Goal: Task Accomplishment & Management: Use online tool/utility

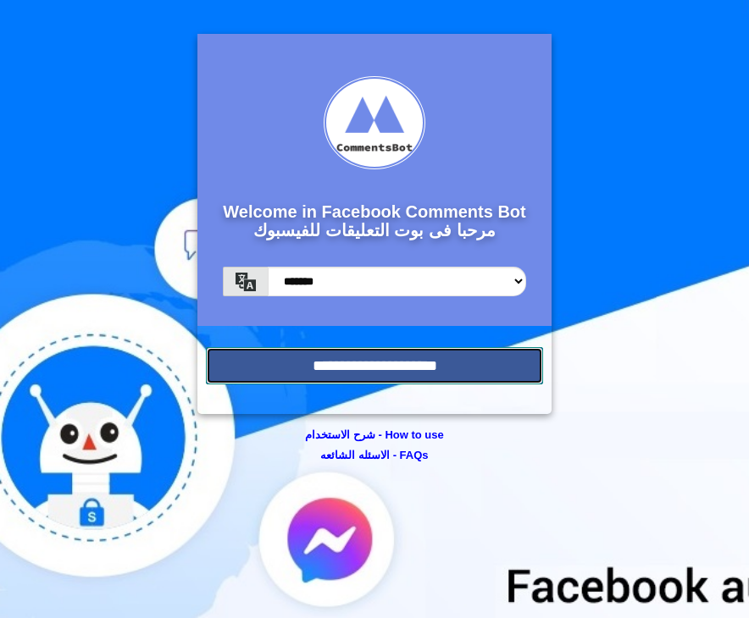
click at [416, 363] on input "**********" at bounding box center [374, 365] width 337 height 37
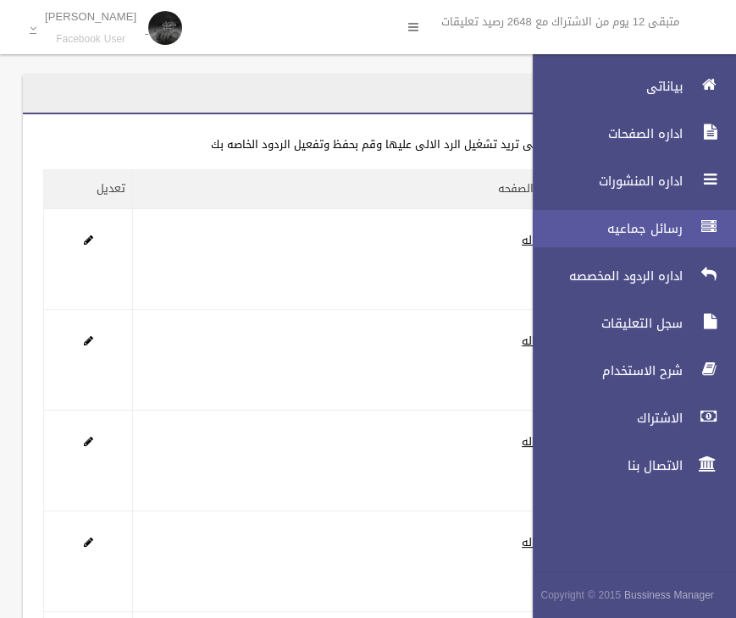
click at [667, 241] on link "رسائل جماعيه" at bounding box center [627, 228] width 218 height 37
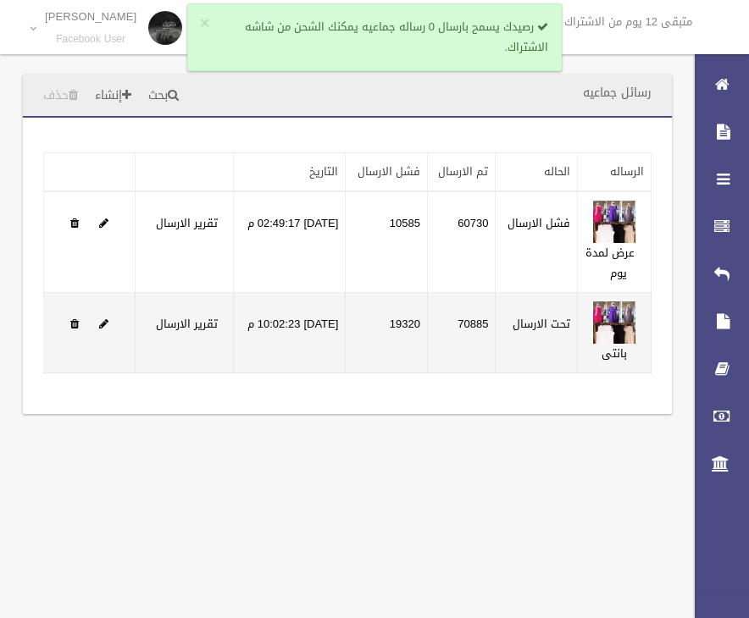
click at [559, 323] on label "تحت الارسال" at bounding box center [541, 324] width 58 height 20
click at [106, 322] on span at bounding box center [103, 323] width 9 height 11
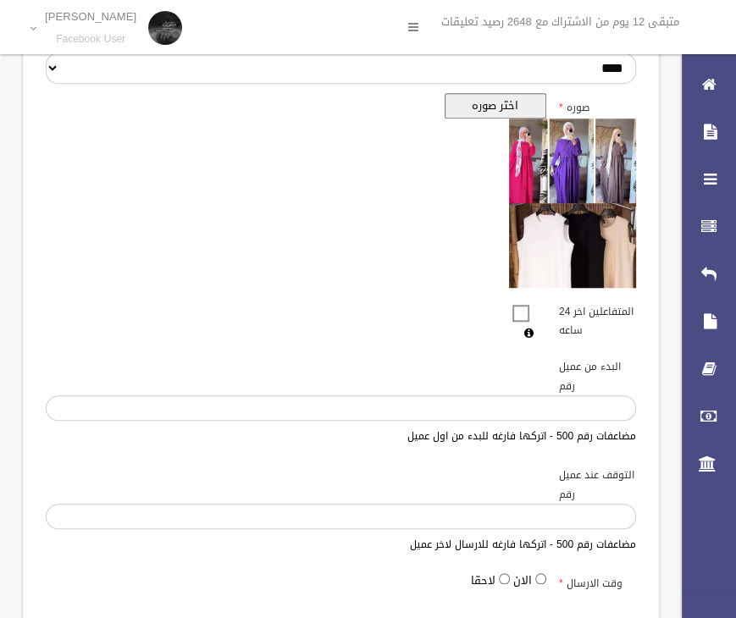
scroll to position [914, 0]
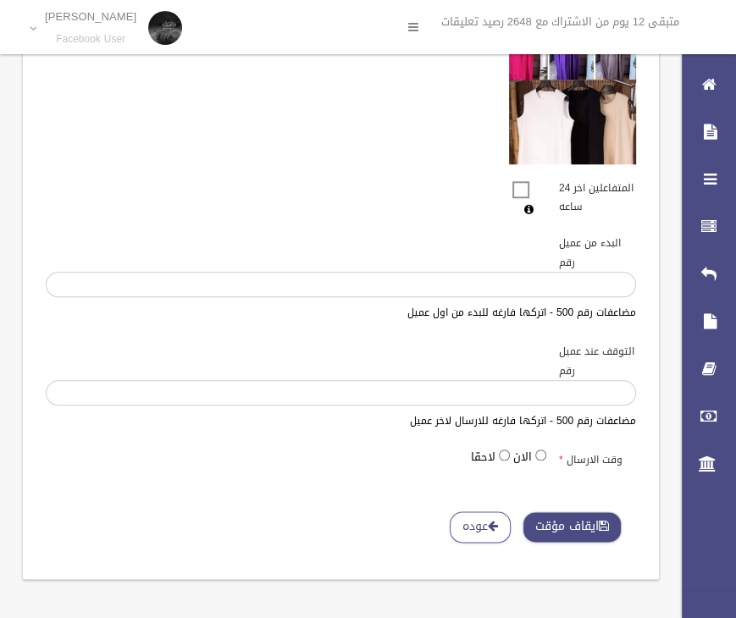
click at [593, 518] on button "ايقاف مؤقت" at bounding box center [572, 527] width 99 height 31
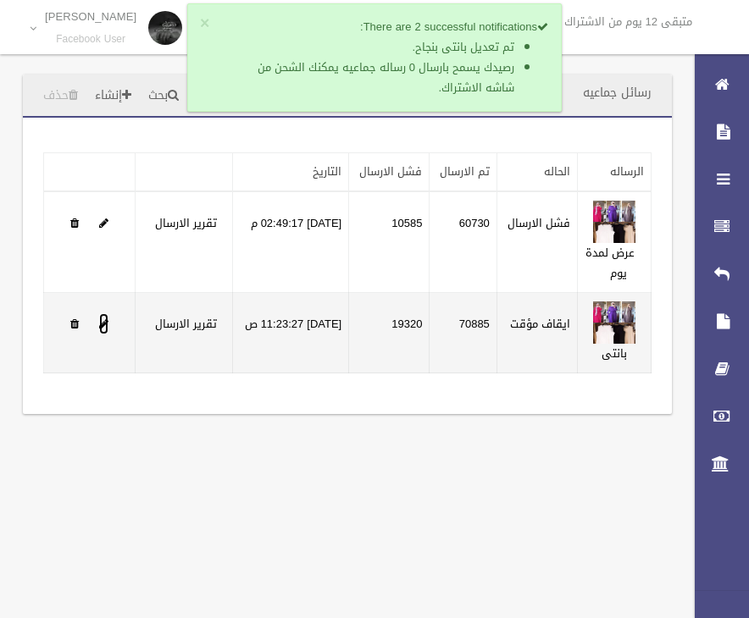
click at [103, 329] on span at bounding box center [103, 323] width 9 height 11
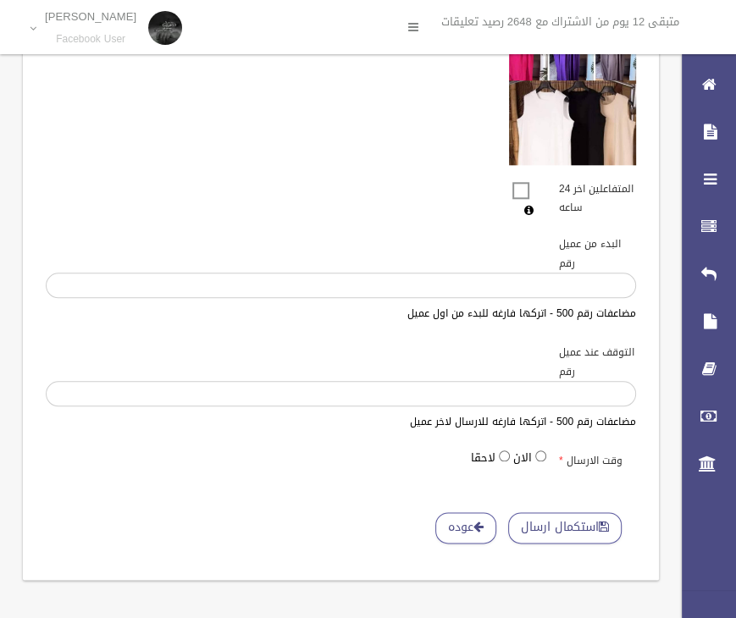
scroll to position [914, 0]
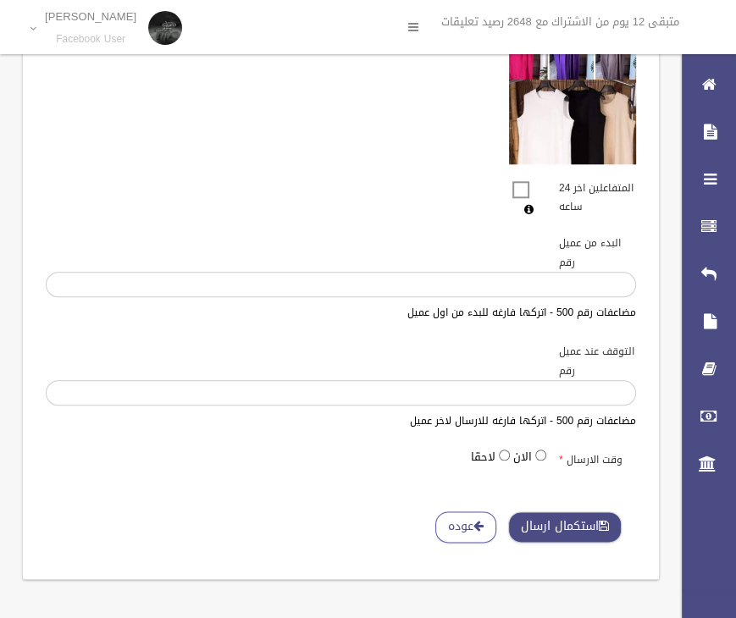
click at [567, 523] on button "استكمال ارسال" at bounding box center [564, 527] width 113 height 31
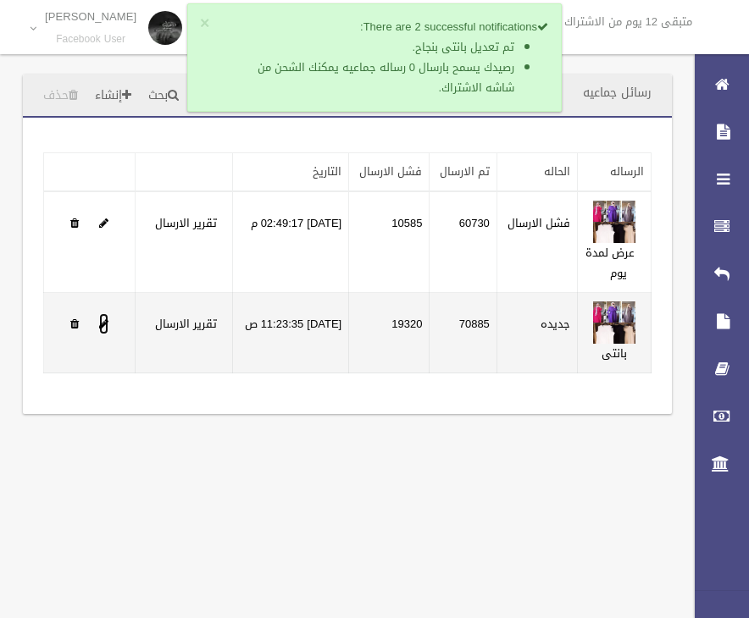
click at [103, 329] on span at bounding box center [103, 323] width 9 height 11
